Goal: Task Accomplishment & Management: Complete application form

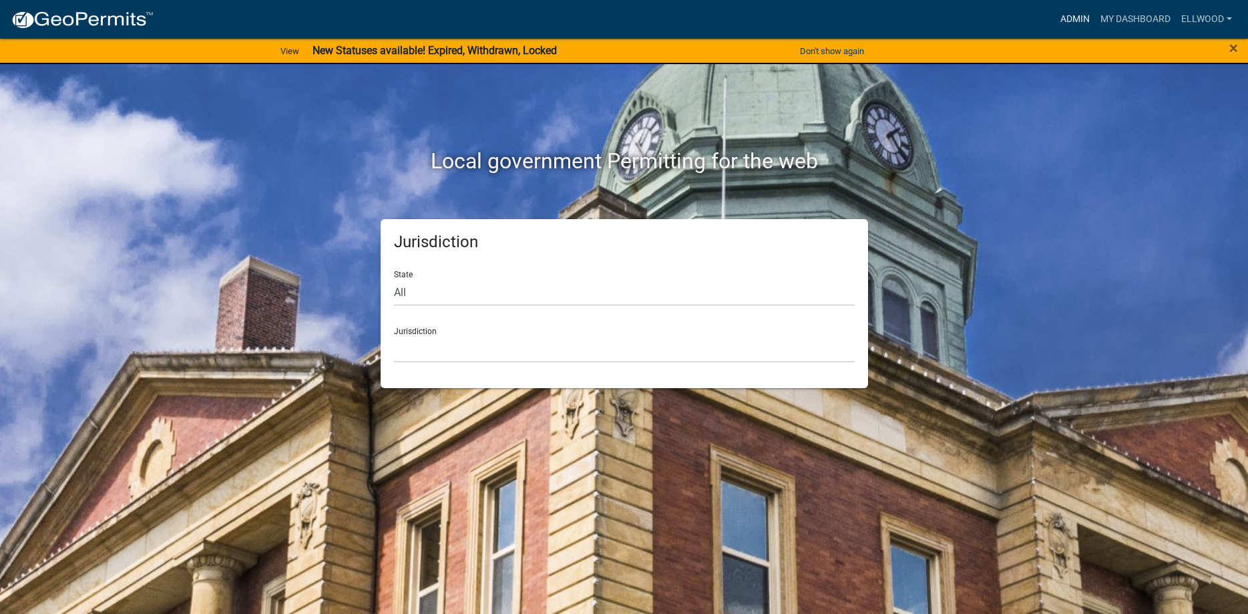
click at [1060, 13] on link "Admin" at bounding box center [1075, 19] width 40 height 25
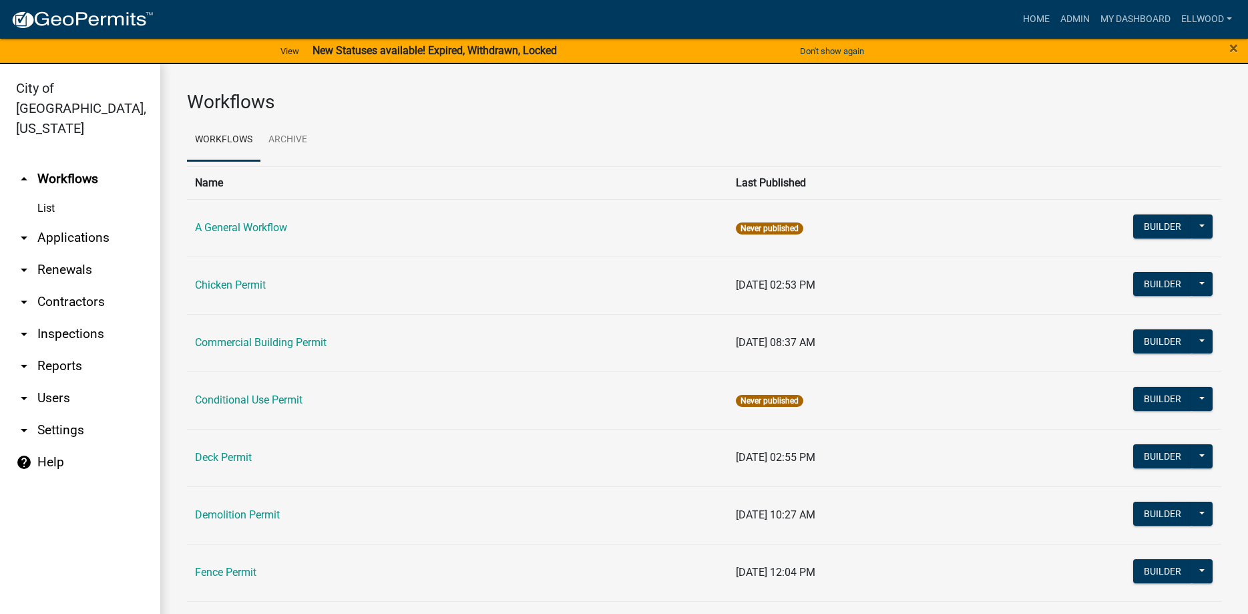
scroll to position [76, 0]
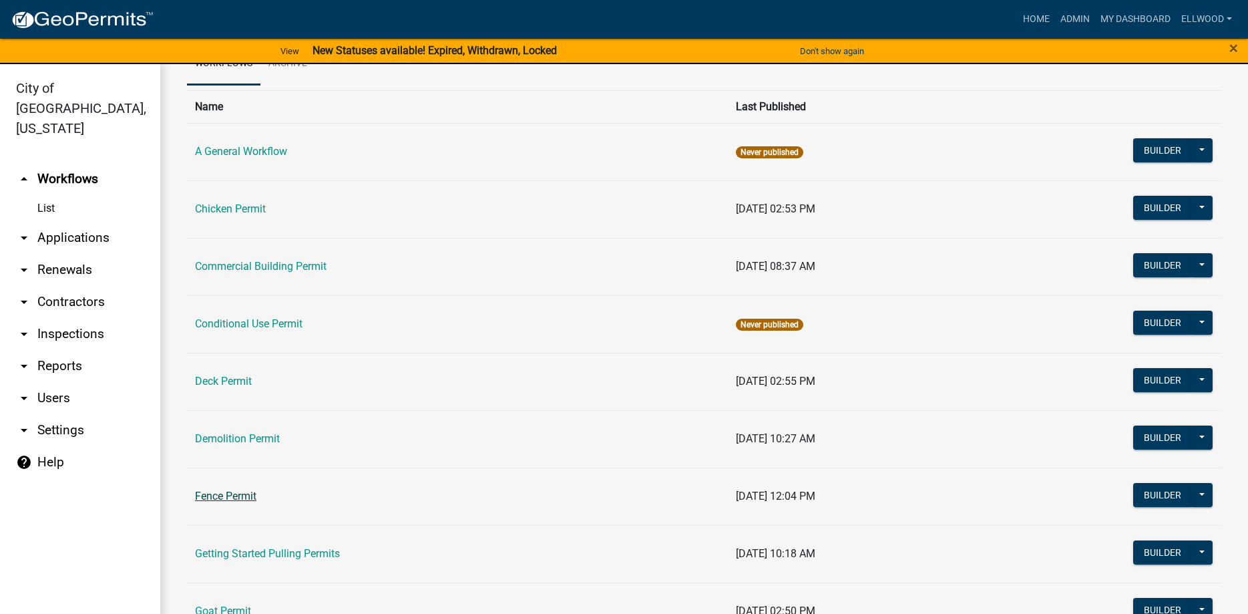
click at [237, 497] on link "Fence Permit" at bounding box center [225, 495] width 61 height 13
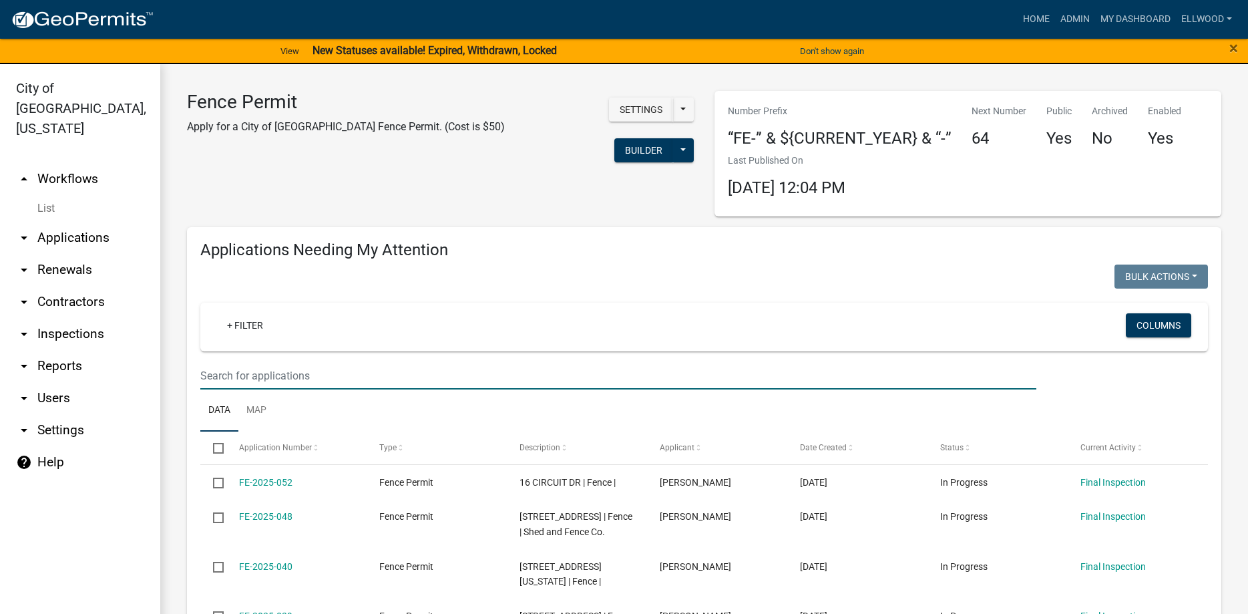
click at [230, 379] on input "text" at bounding box center [618, 375] width 836 height 27
type input "16"
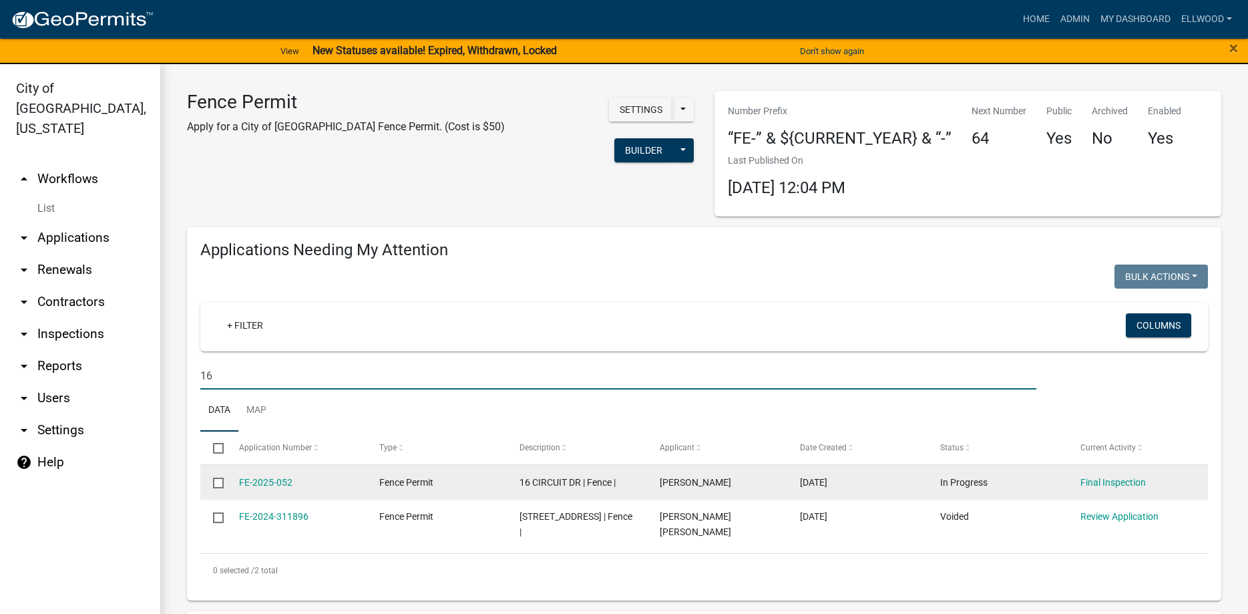
click at [302, 485] on div "FE-2025-052" at bounding box center [296, 482] width 115 height 15
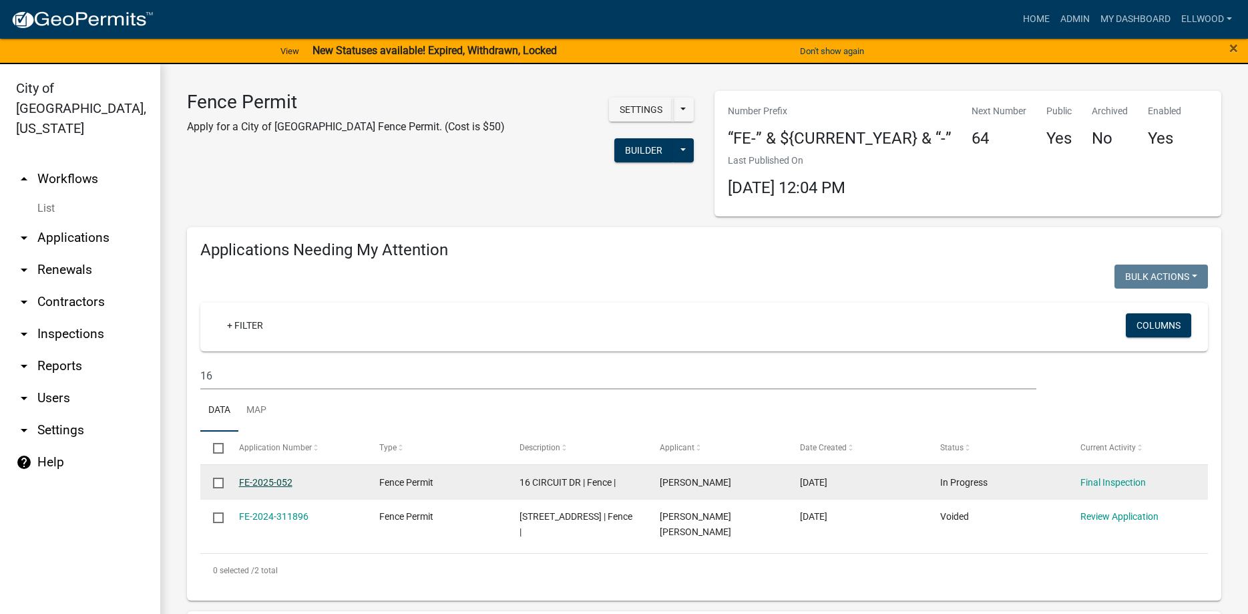
click at [280, 481] on link "FE-2025-052" at bounding box center [265, 482] width 53 height 11
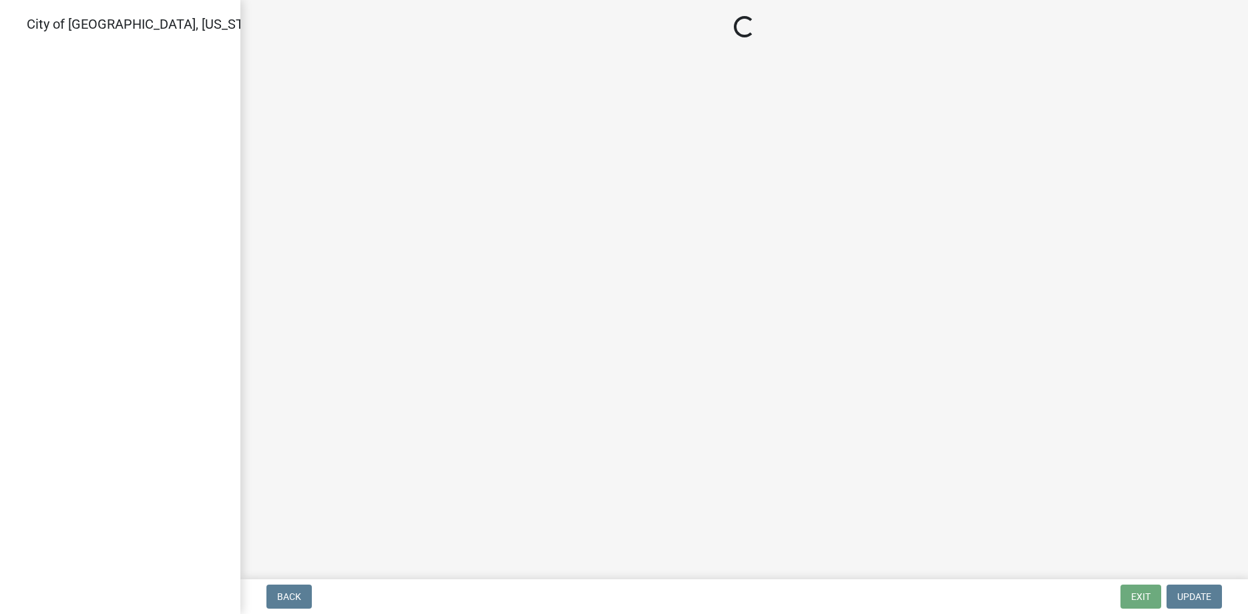
select select "805d55ac-e238-4e04-8f8e-acc067f36c3e"
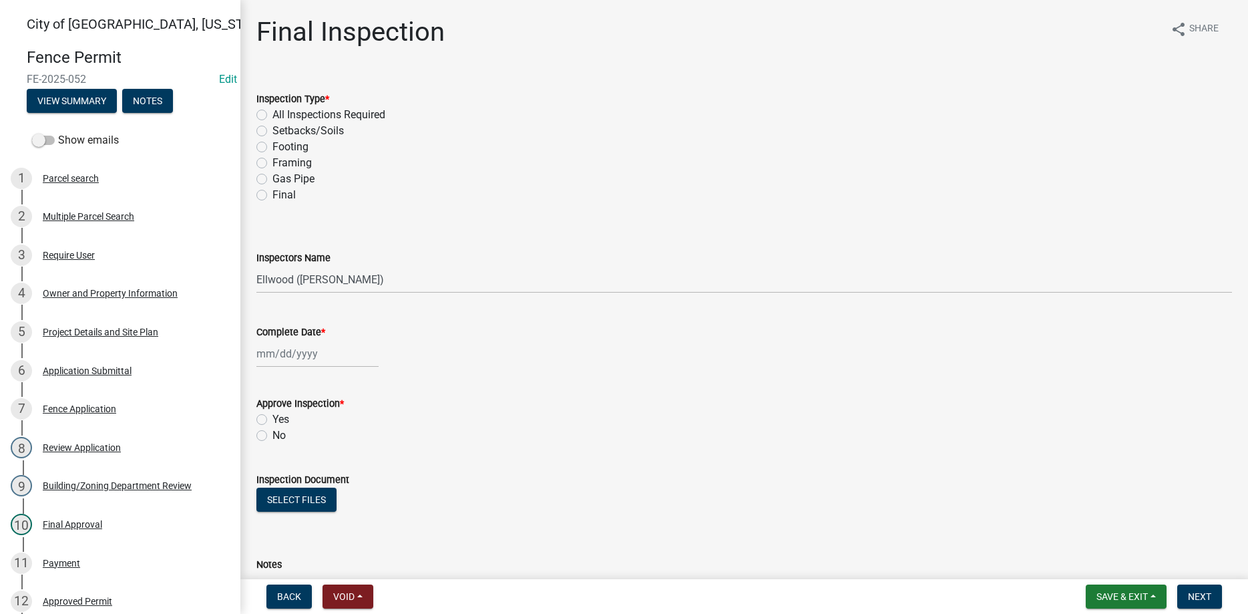
click at [272, 195] on label "Final" at bounding box center [283, 195] width 23 height 16
click at [272, 195] on input "Final" at bounding box center [276, 191] width 9 height 9
radio input "true"
click at [294, 355] on input "Complete Date *" at bounding box center [317, 353] width 122 height 27
select select "8"
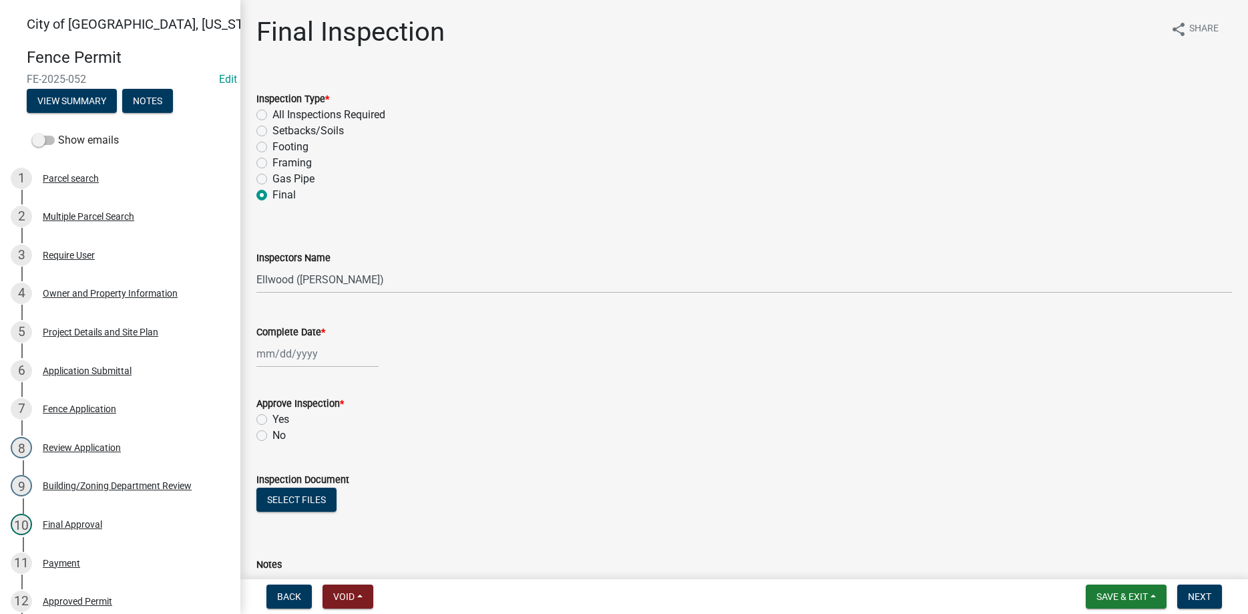
select select "2025"
click at [332, 486] on div "21" at bounding box center [333, 488] width 21 height 21
type input "[DATE]"
click at [272, 418] on label "Yes" at bounding box center [280, 419] width 17 height 16
click at [272, 418] on input "Yes" at bounding box center [276, 415] width 9 height 9
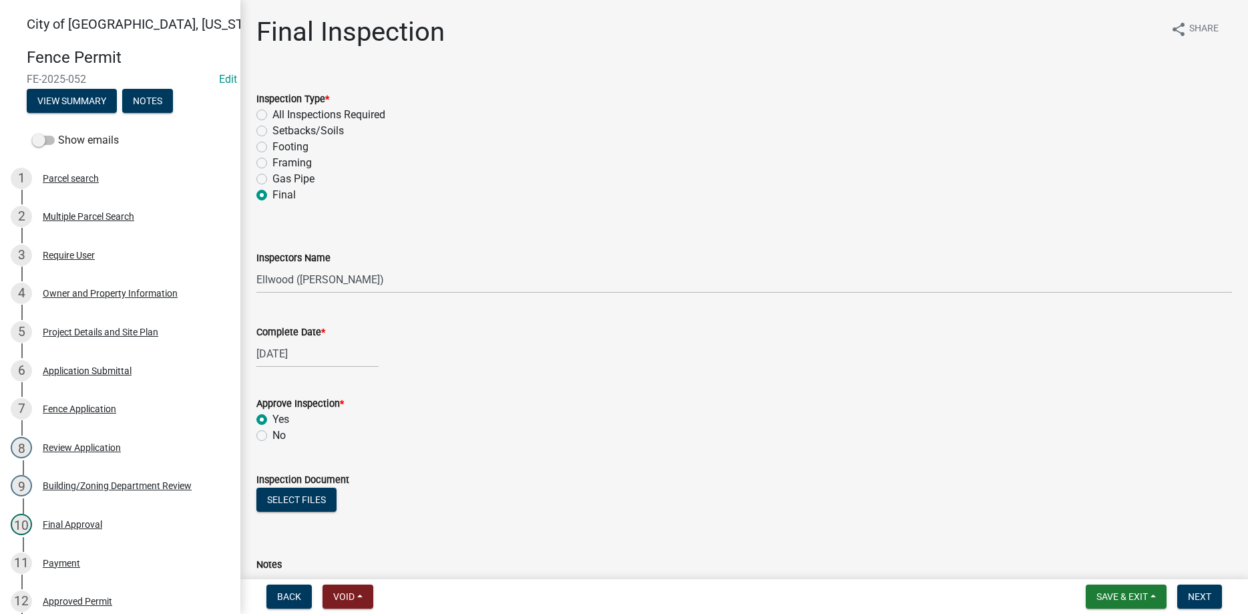
radio input "true"
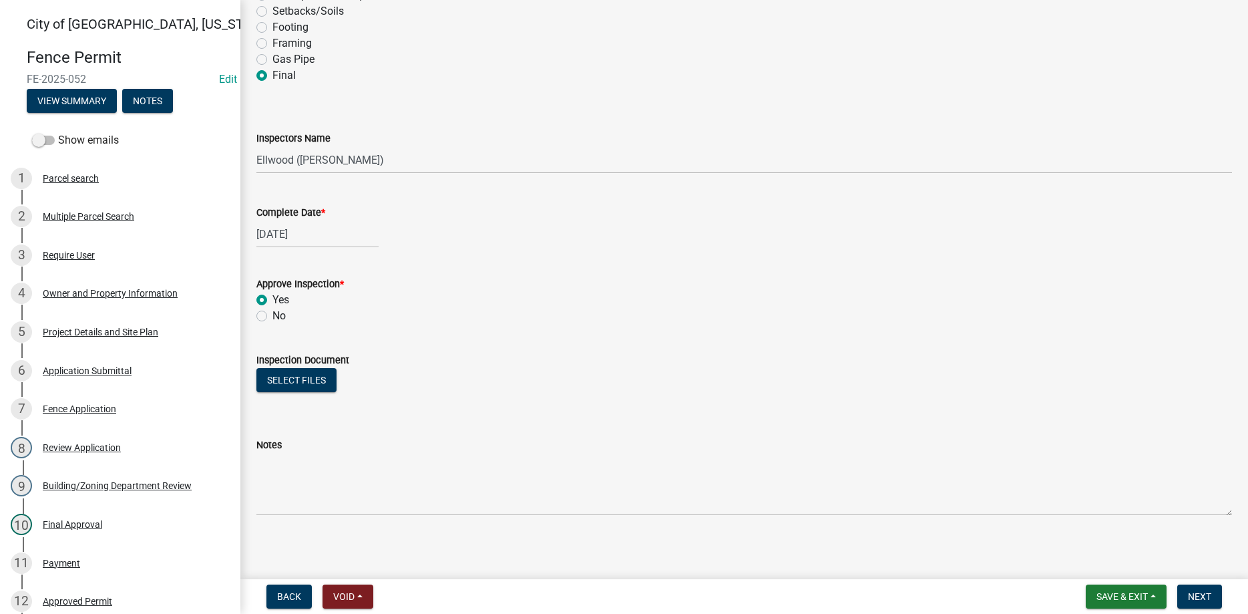
scroll to position [124, 0]
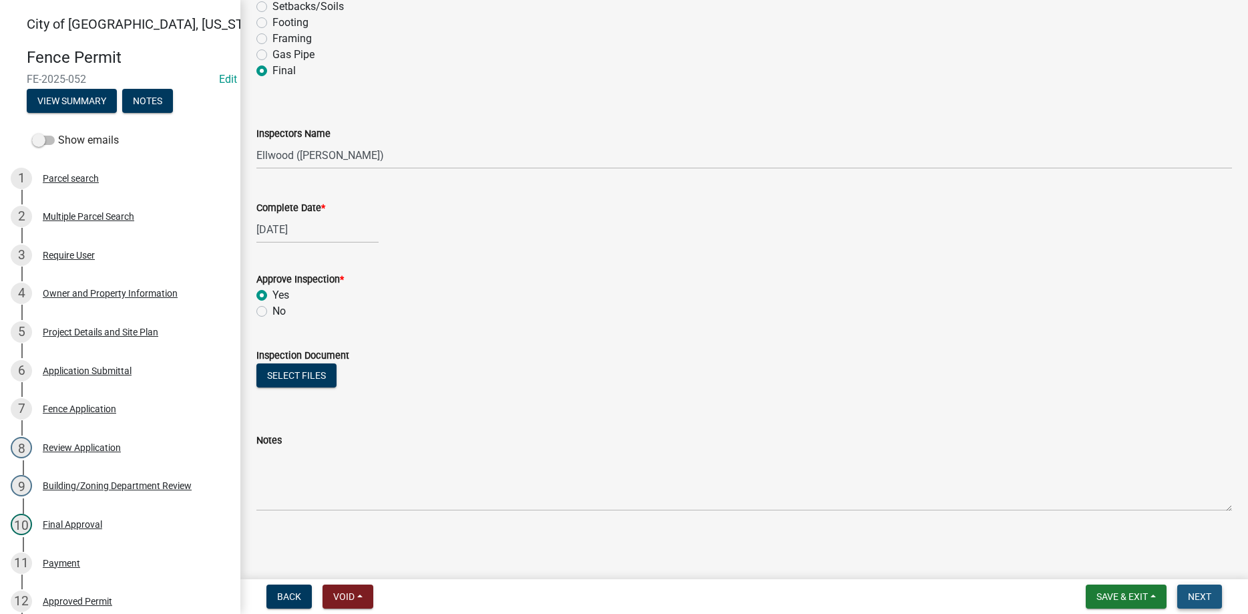
click at [1184, 595] on button "Next" at bounding box center [1199, 596] width 45 height 24
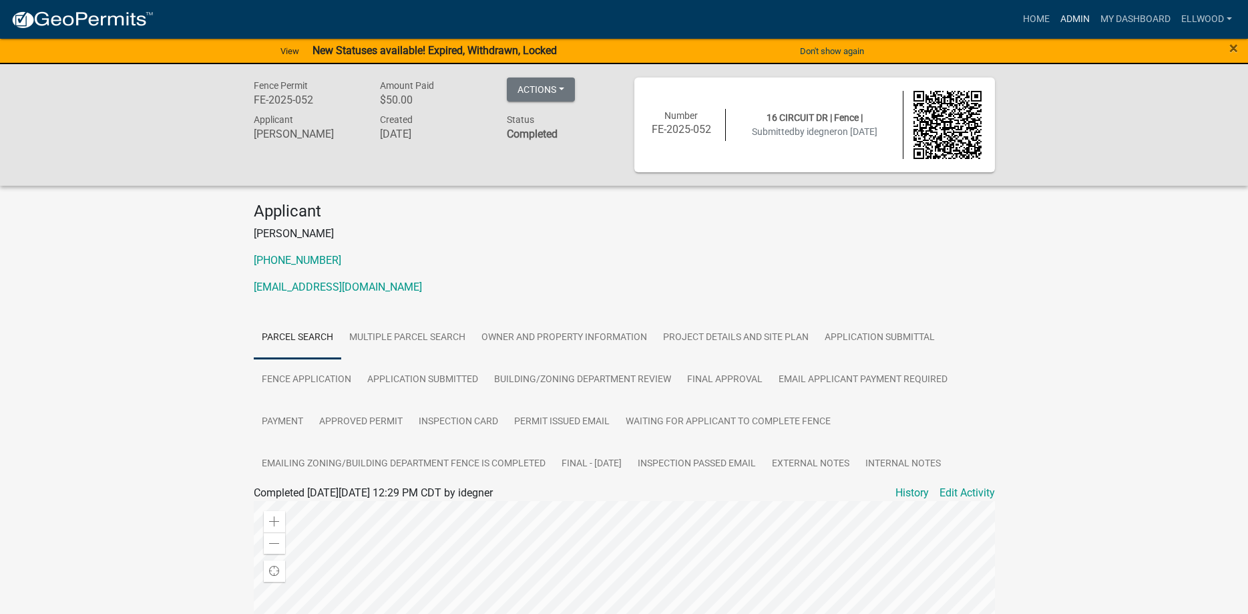
click at [1083, 13] on link "Admin" at bounding box center [1075, 19] width 40 height 25
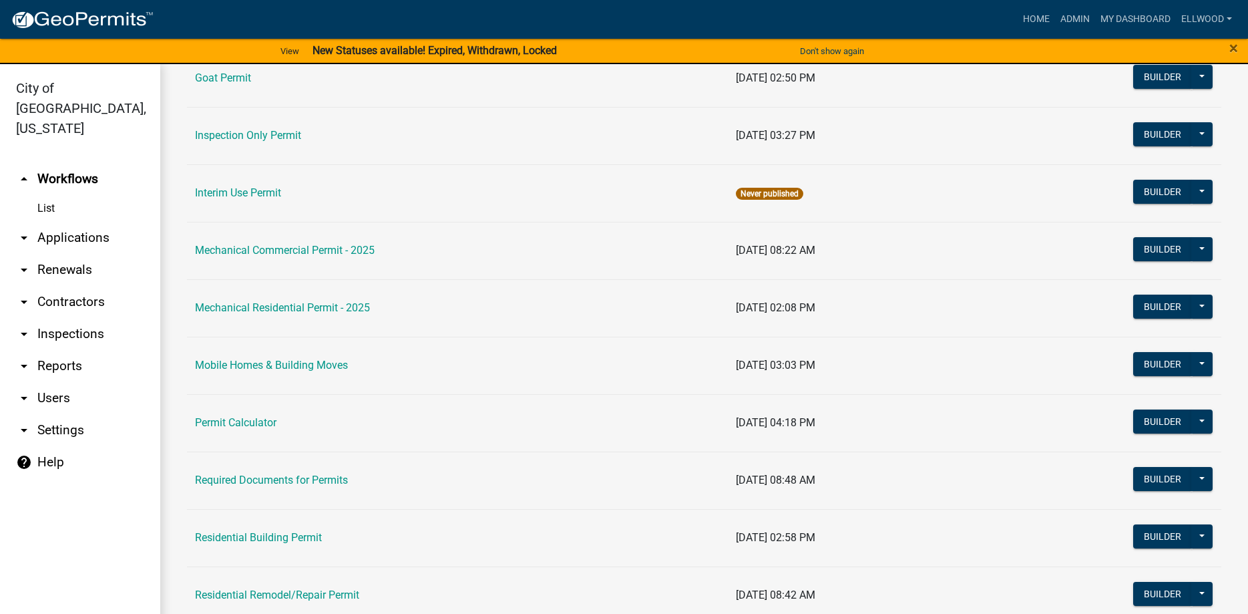
scroll to position [761, 0]
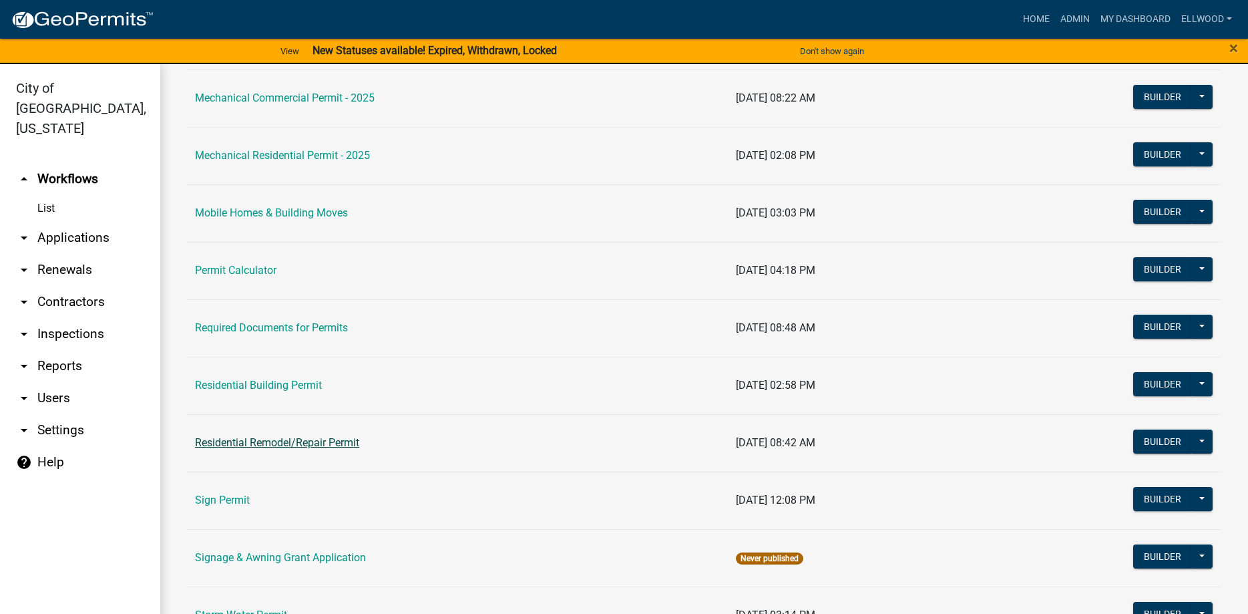
click at [251, 441] on link "Residential Remodel/Repair Permit" at bounding box center [277, 442] width 164 height 13
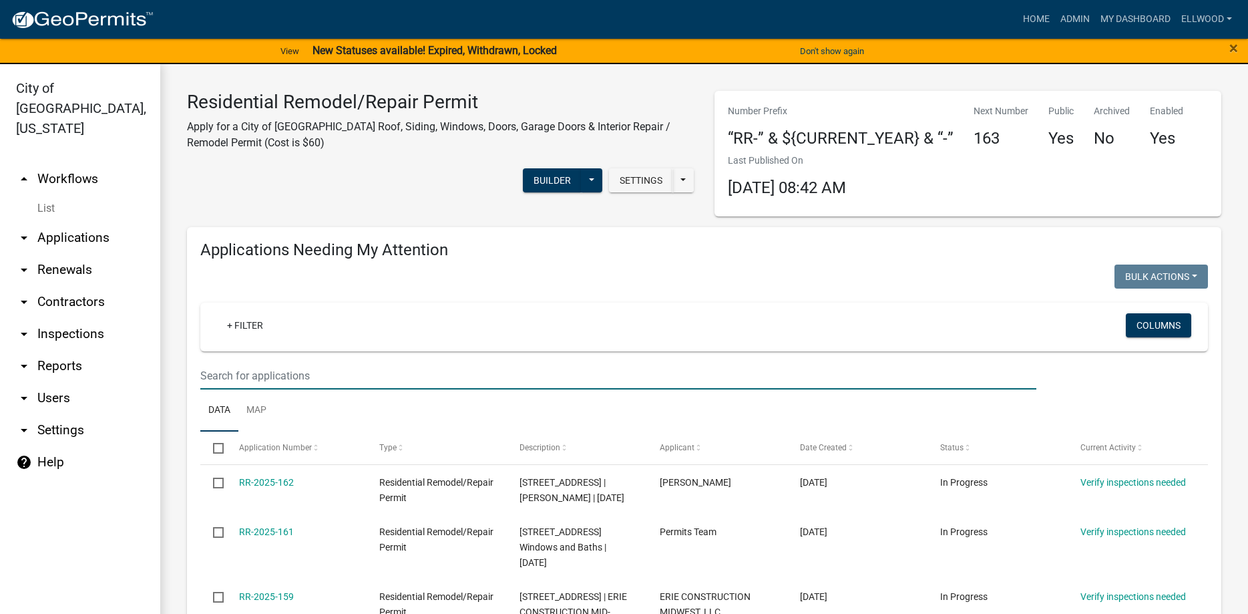
click at [271, 369] on input "text" at bounding box center [618, 375] width 836 height 27
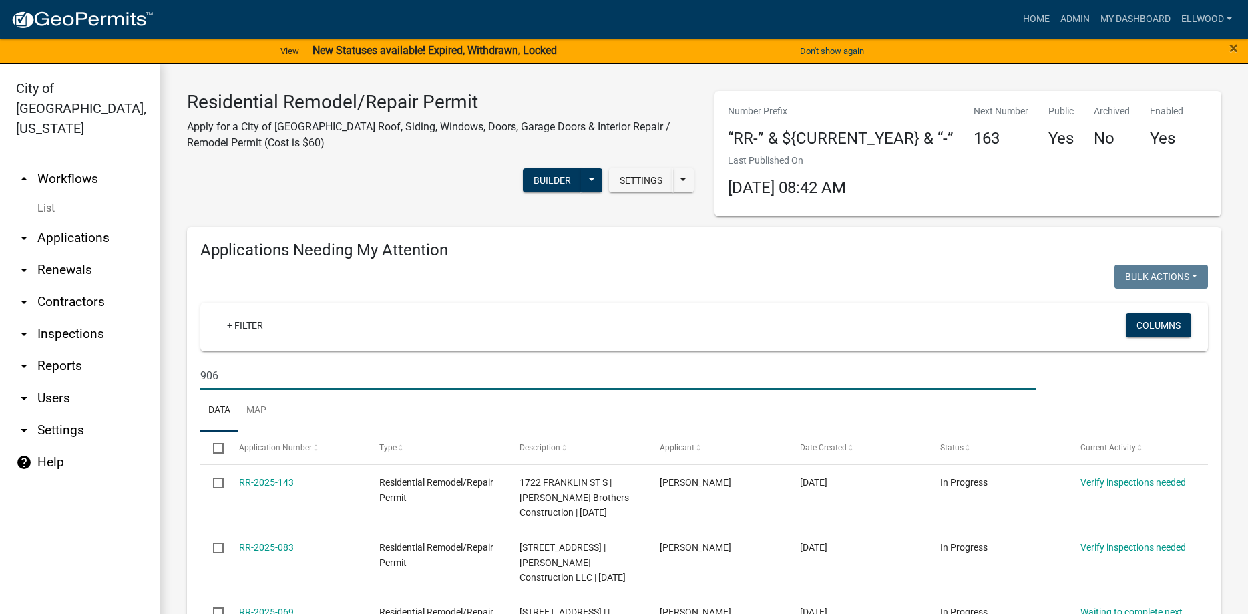
type input "906"
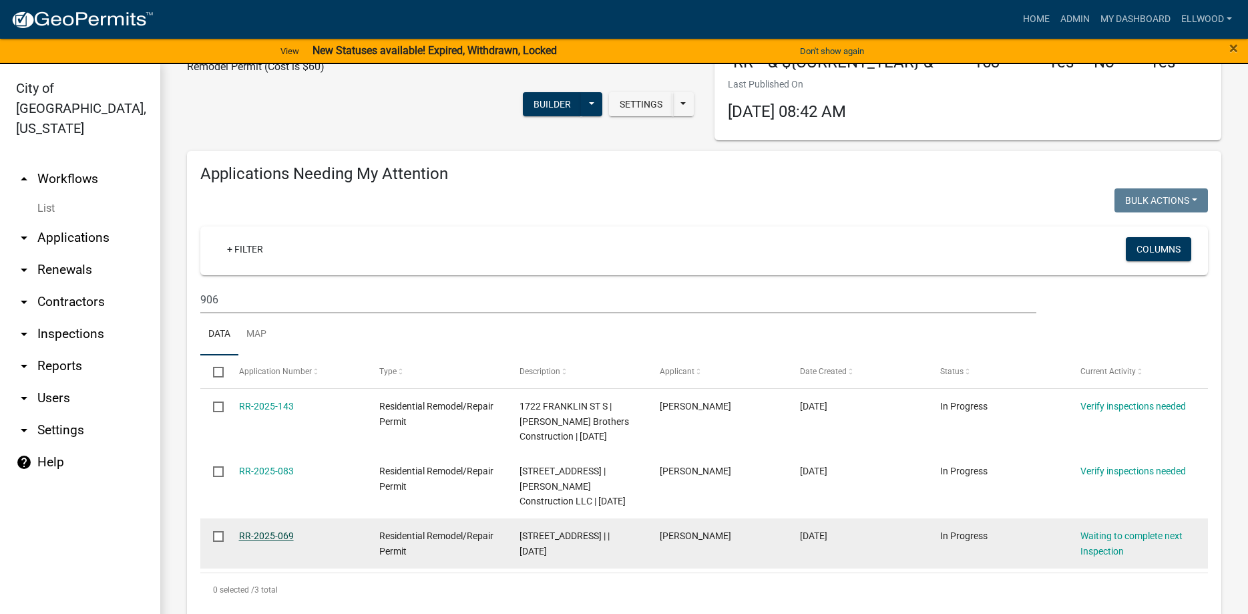
click at [276, 532] on link "RR-2025-069" at bounding box center [266, 535] width 55 height 11
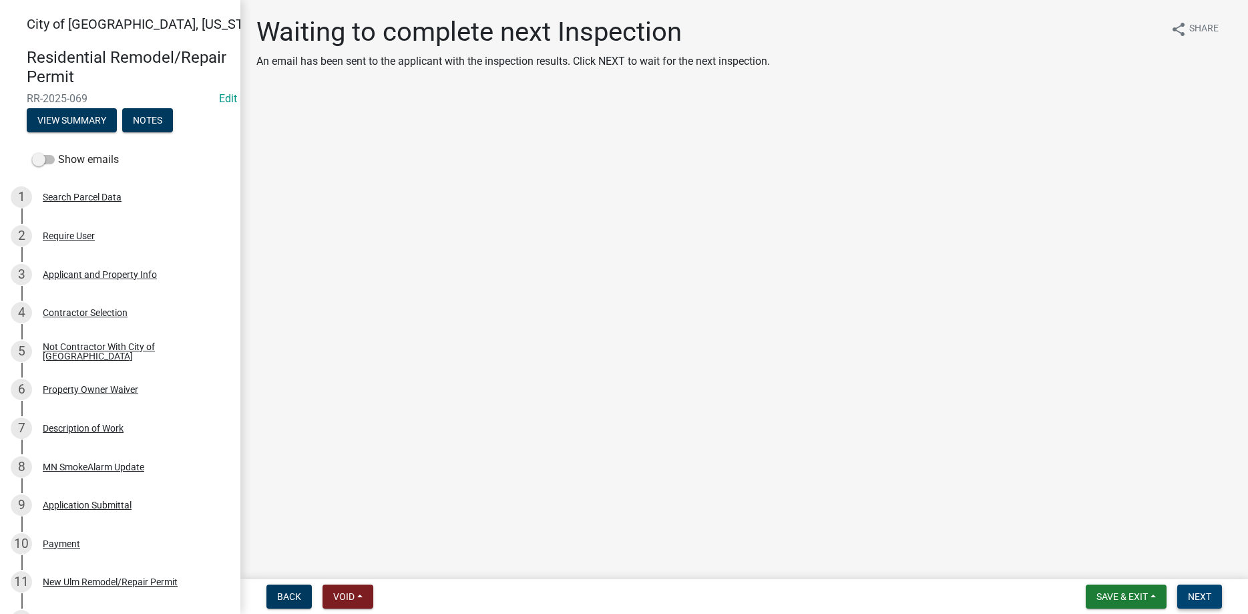
click at [1192, 589] on button "Next" at bounding box center [1199, 596] width 45 height 24
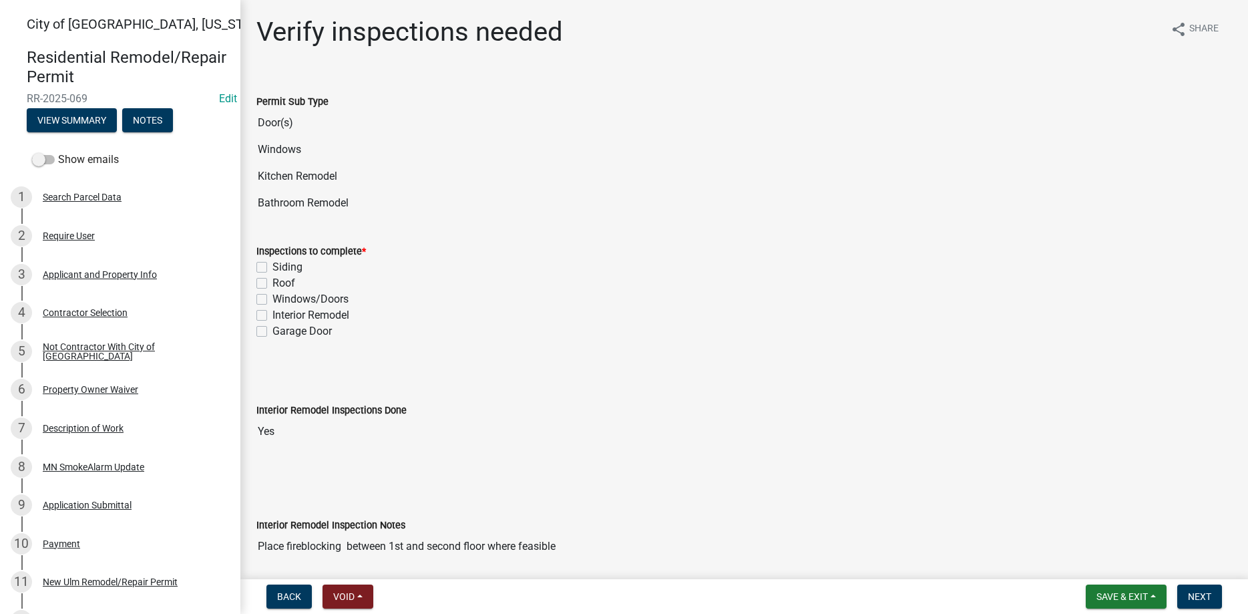
click at [371, 265] on div "Siding" at bounding box center [743, 267] width 975 height 16
click at [353, 255] on label "Inspections to complete *" at bounding box center [310, 251] width 109 height 9
click at [361, 250] on label "Inspections to complete *" at bounding box center [310, 251] width 109 height 9
click at [272, 311] on label "Interior Remodel" at bounding box center [310, 315] width 77 height 16
click at [272, 311] on input "Interior Remodel" at bounding box center [276, 311] width 9 height 9
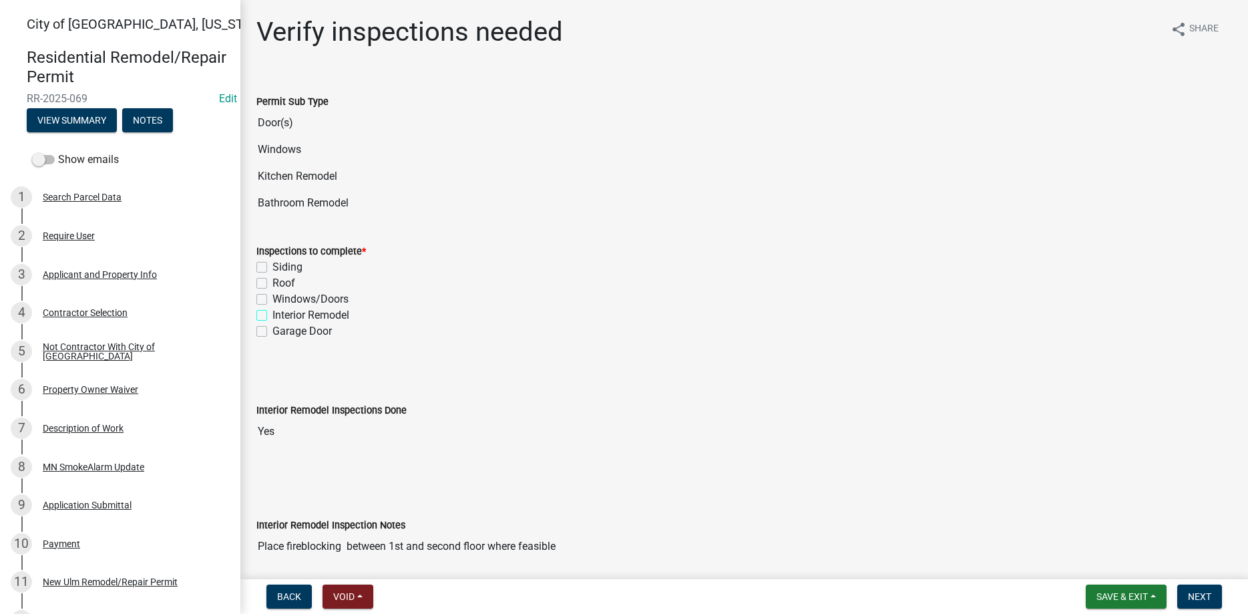
checkbox input "true"
checkbox input "false"
checkbox input "true"
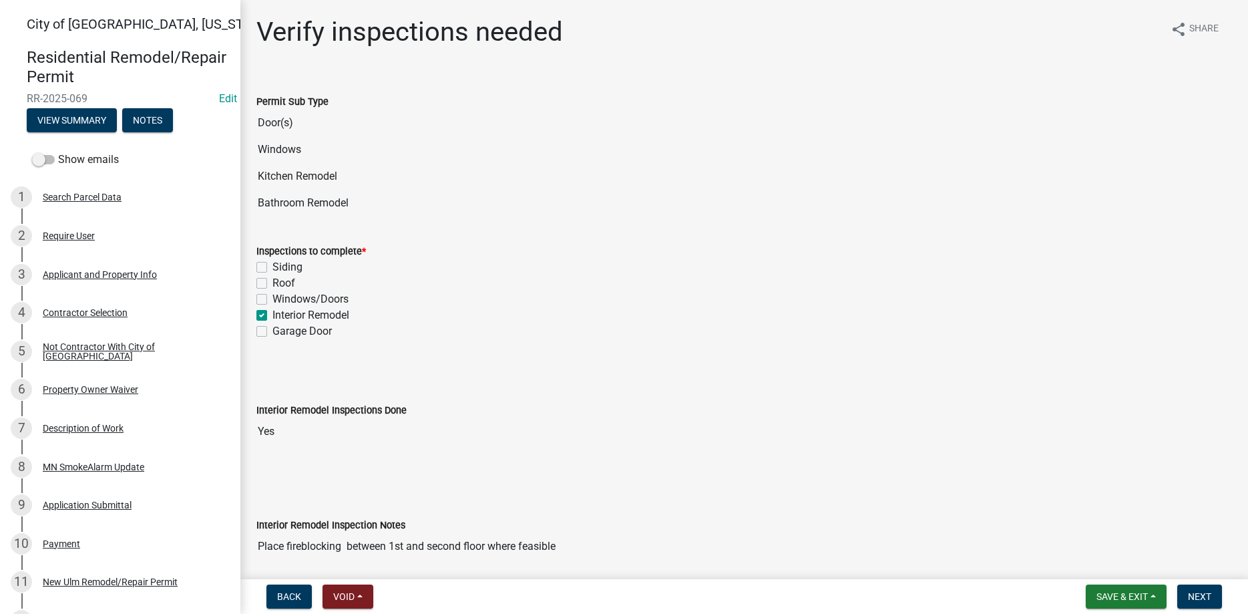
checkbox input "false"
click at [1204, 590] on button "Next" at bounding box center [1199, 596] width 45 height 24
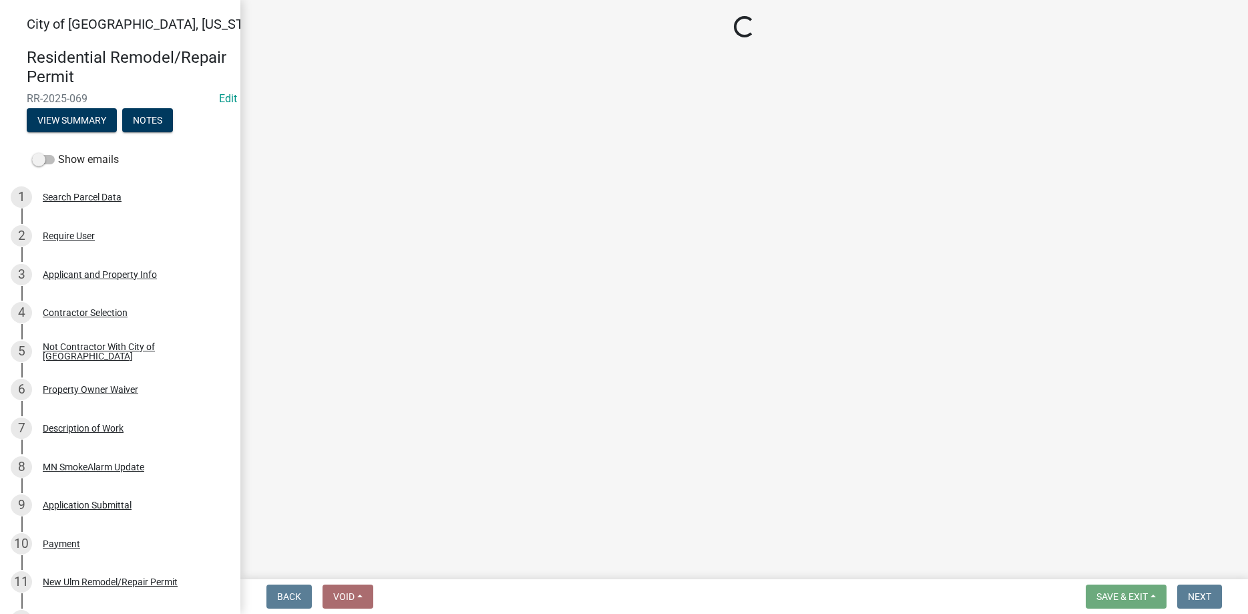
select select "805d55ac-e238-4e04-8f8e-acc067f36c3e"
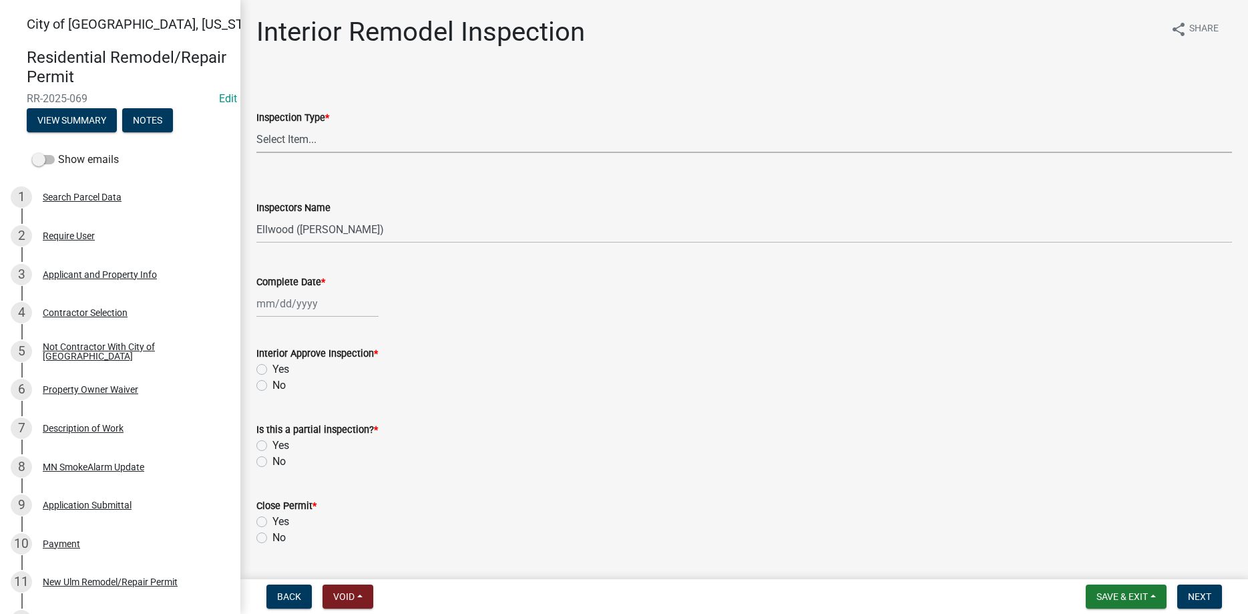
click at [256, 126] on select "Select Item... Plumbing Rough-In Electrical RI Inspection Framing Insulation/Po…" at bounding box center [743, 139] width 975 height 27
click option "Insulation/Poly" at bounding box center [0, 0] width 0 height 0
select select "aa30d80f-35c0-4cec-b686-ef887b286644"
click at [296, 309] on input "Complete Date *" at bounding box center [317, 303] width 122 height 27
select select "8"
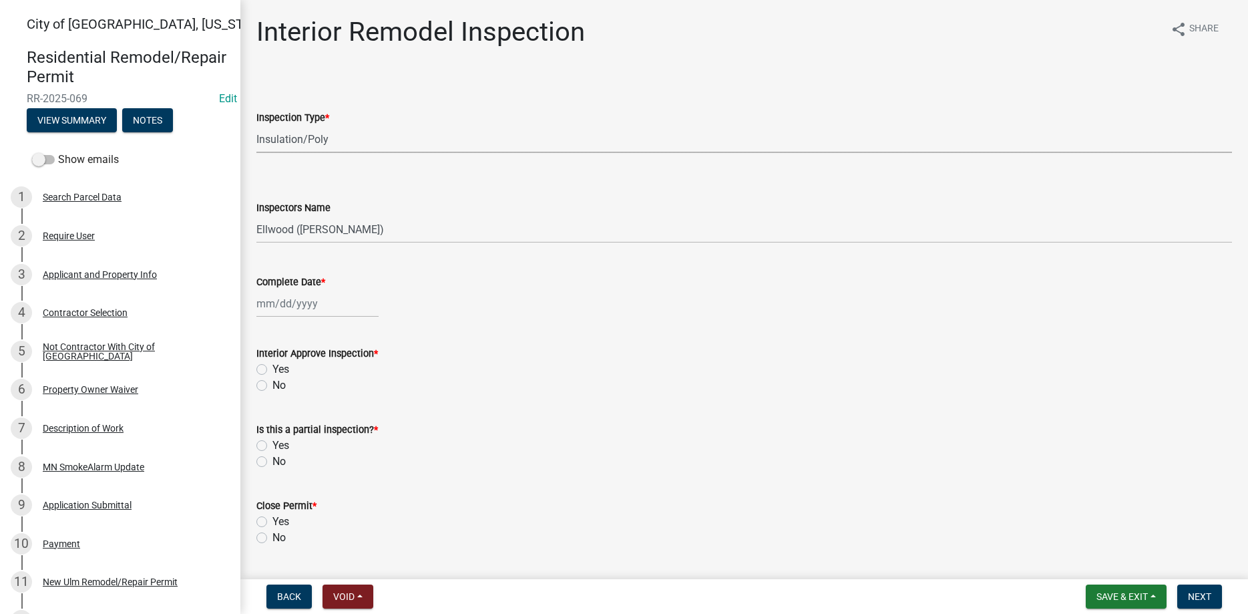
select select "2025"
click at [334, 437] on div "21" at bounding box center [333, 438] width 21 height 21
type input "[DATE]"
click at [272, 371] on label "Yes" at bounding box center [280, 369] width 17 height 16
click at [272, 370] on input "Yes" at bounding box center [276, 365] width 9 height 9
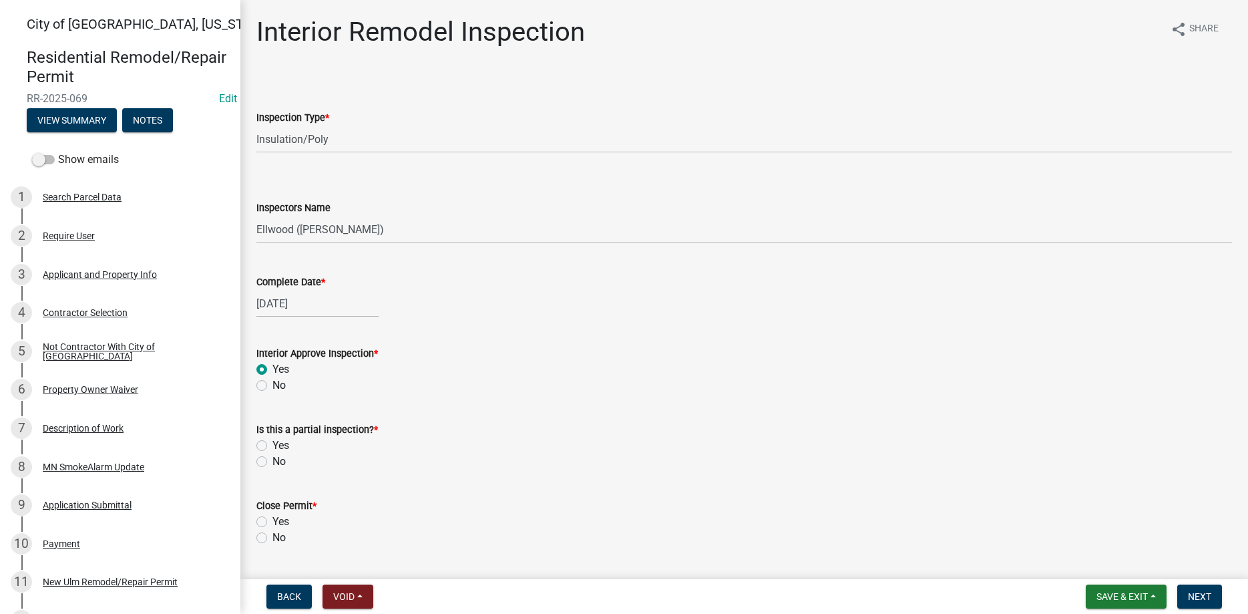
radio input "true"
click at [272, 461] on label "No" at bounding box center [278, 461] width 13 height 16
click at [272, 461] on input "No" at bounding box center [276, 457] width 9 height 9
radio input "true"
click at [267, 535] on div "No" at bounding box center [743, 537] width 975 height 16
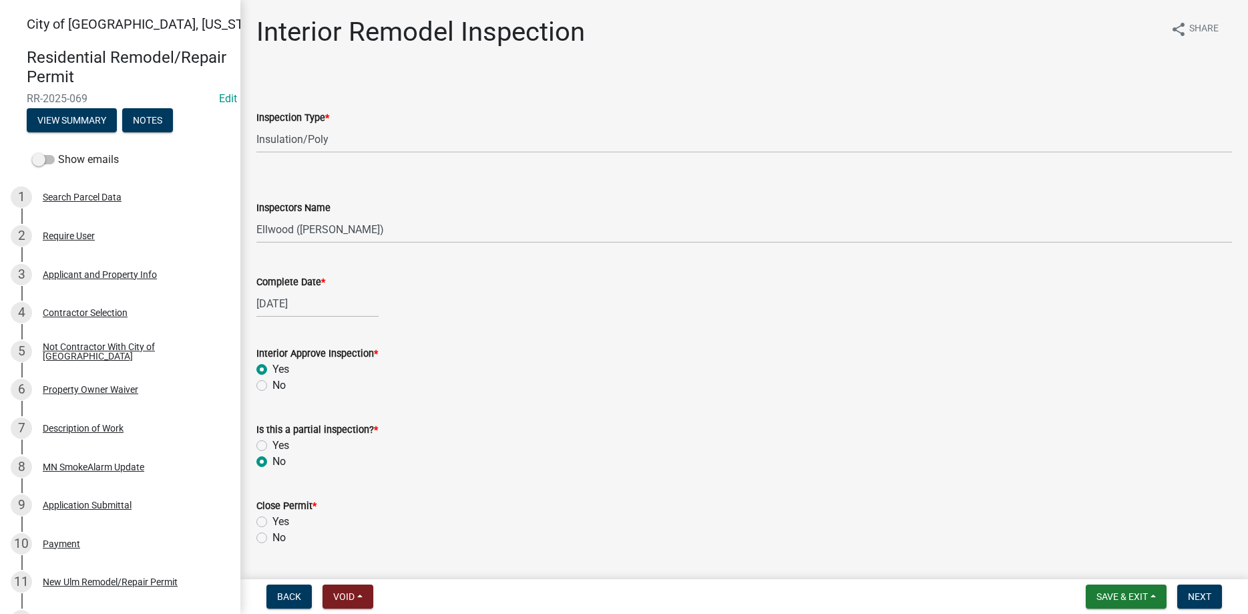
drag, startPoint x: 264, startPoint y: 537, endPoint x: 285, endPoint y: 532, distance: 21.9
click at [272, 537] on label "No" at bounding box center [278, 537] width 13 height 16
click at [272, 537] on input "No" at bounding box center [276, 533] width 9 height 9
radio input "true"
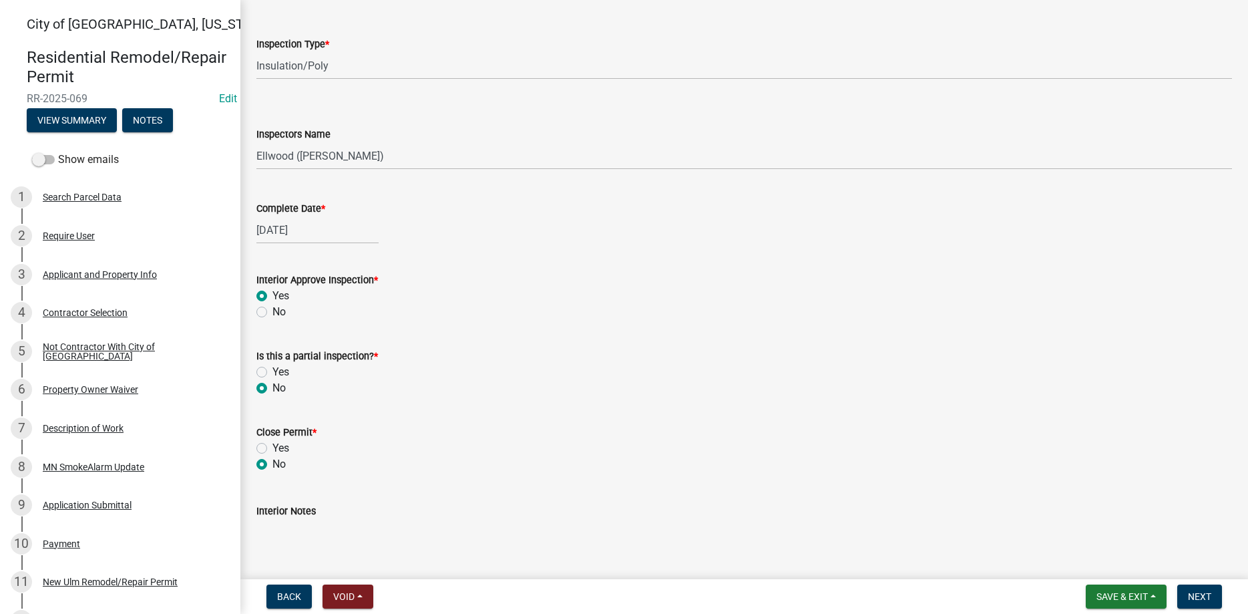
scroll to position [152, 0]
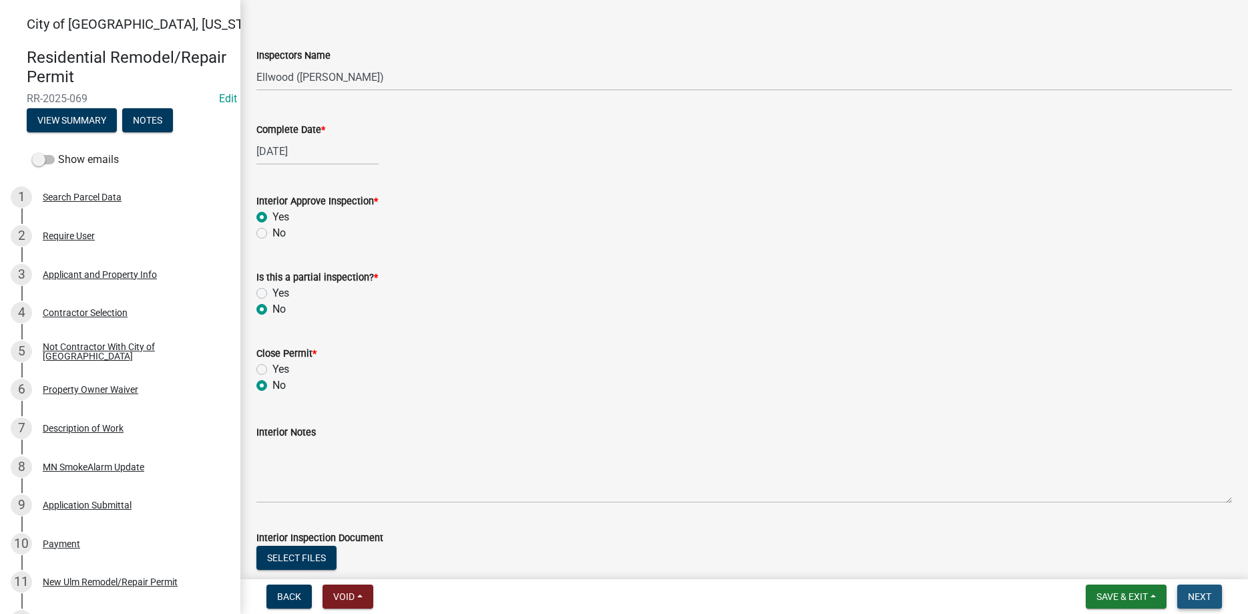
click at [1192, 591] on span "Next" at bounding box center [1199, 596] width 23 height 11
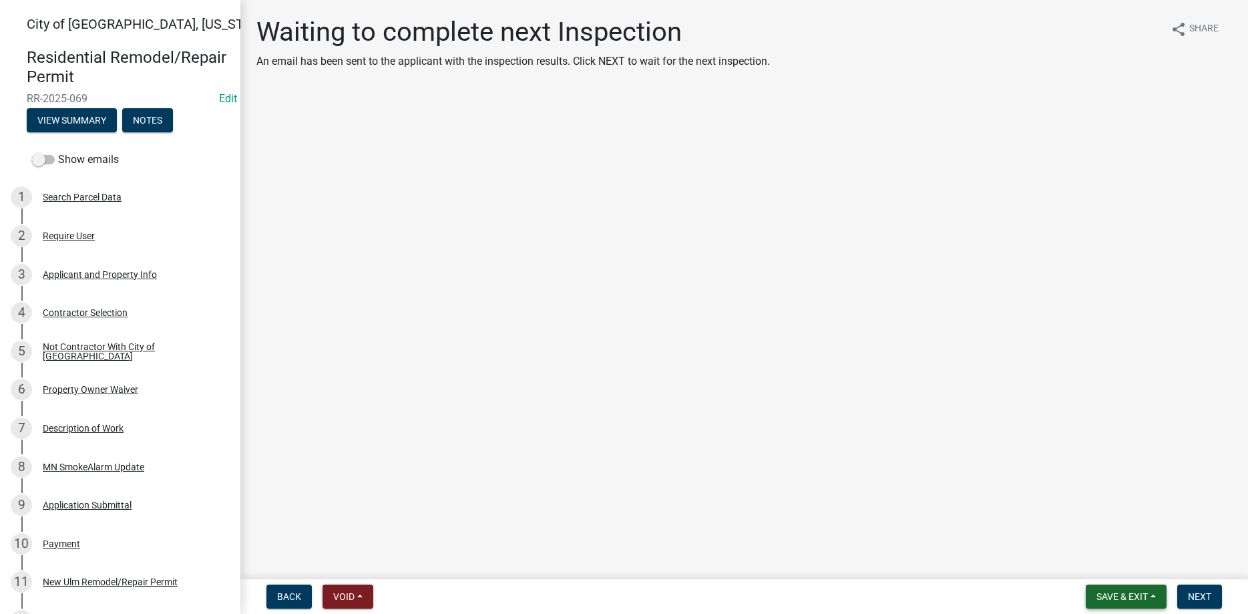
click at [1122, 592] on span "Save & Exit" at bounding box center [1121, 596] width 51 height 11
click at [1110, 557] on button "Save & Exit" at bounding box center [1113, 561] width 107 height 32
